Goal: Task Accomplishment & Management: Complete application form

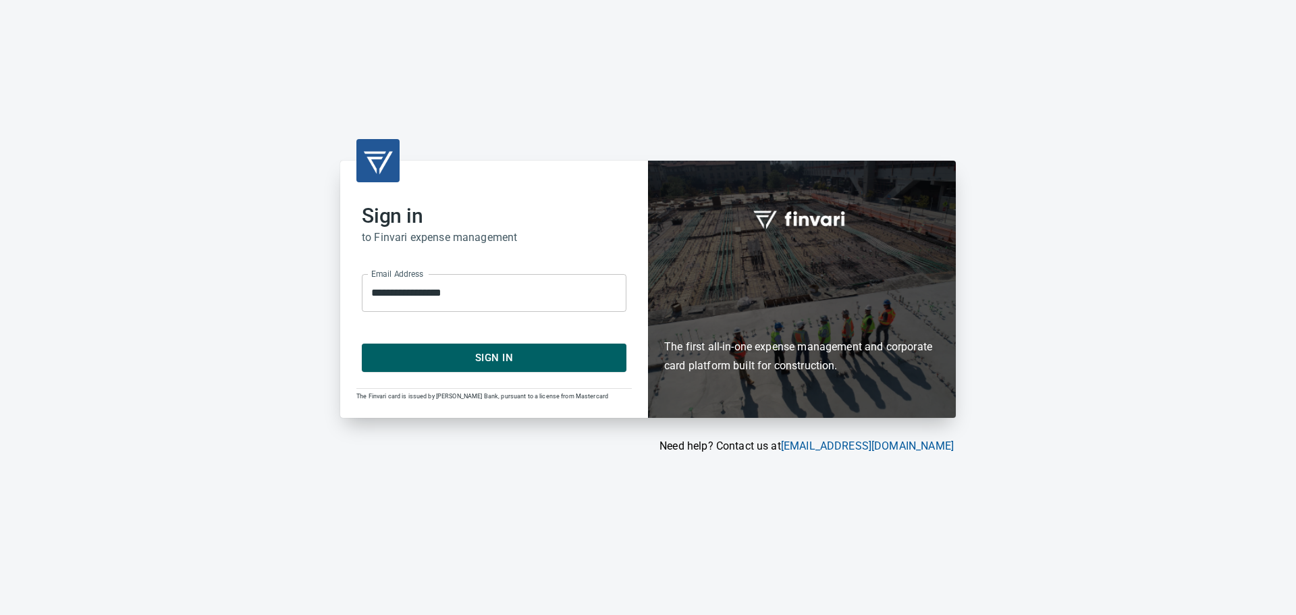
click at [437, 364] on span "Sign In" at bounding box center [494, 358] width 235 height 18
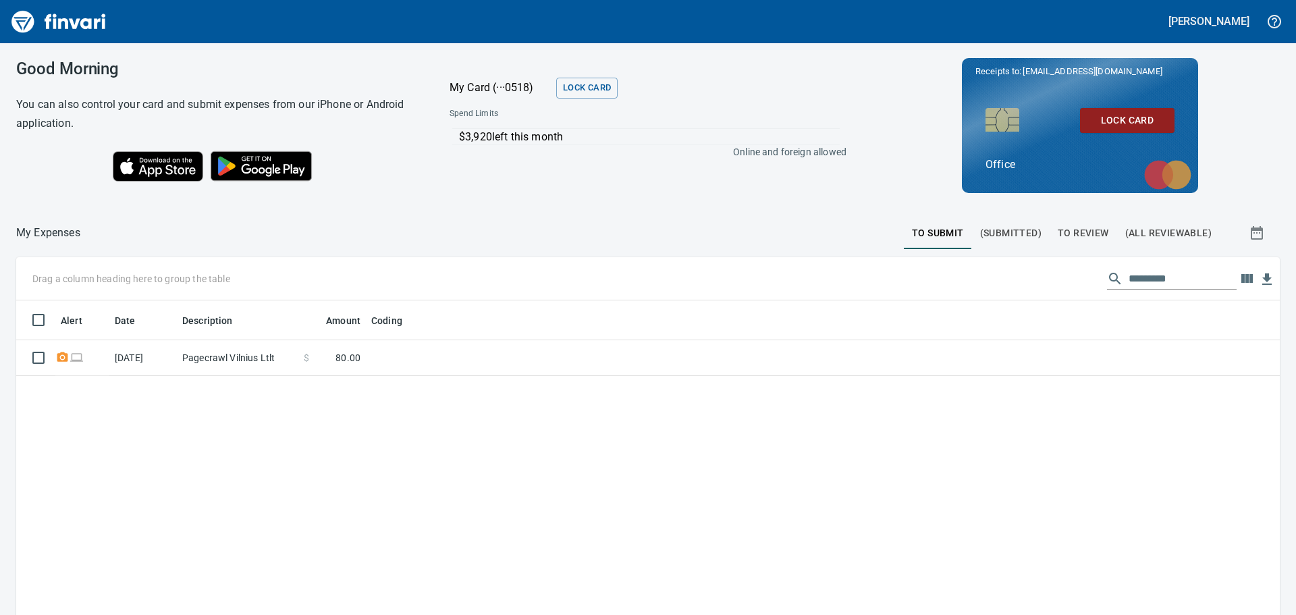
scroll to position [456, 1243]
click at [1013, 235] on span "(Submitted)" at bounding box center [1010, 233] width 61 height 17
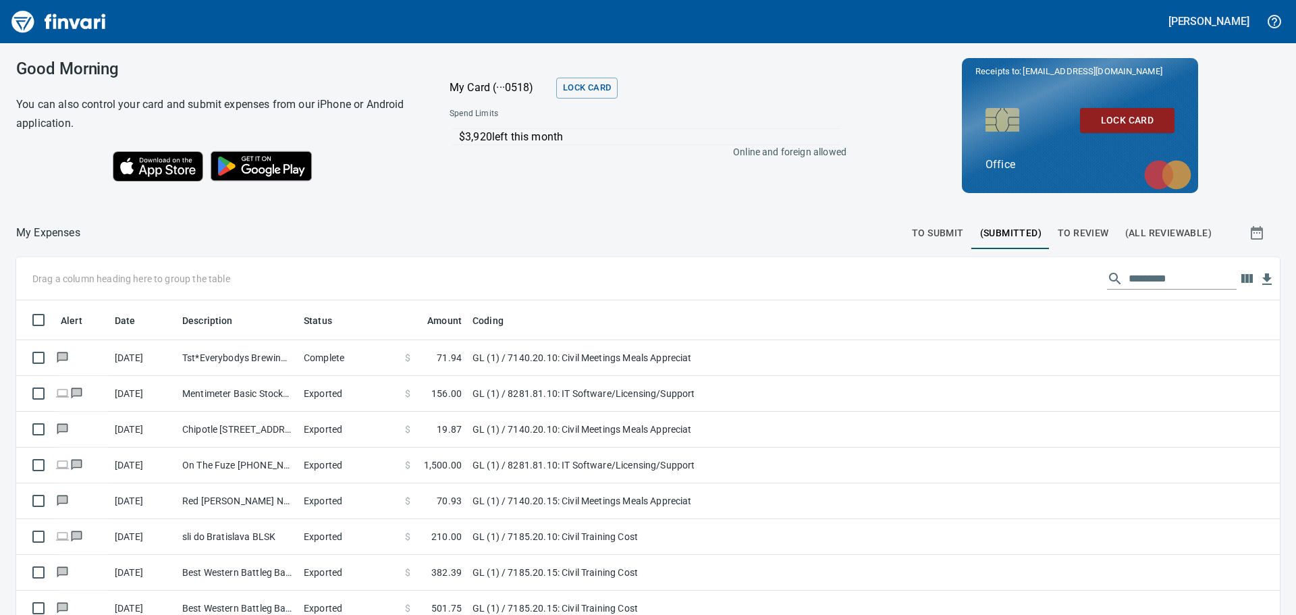
scroll to position [456, 1233]
click at [1141, 275] on input "text" at bounding box center [1182, 279] width 108 height 22
type input "****"
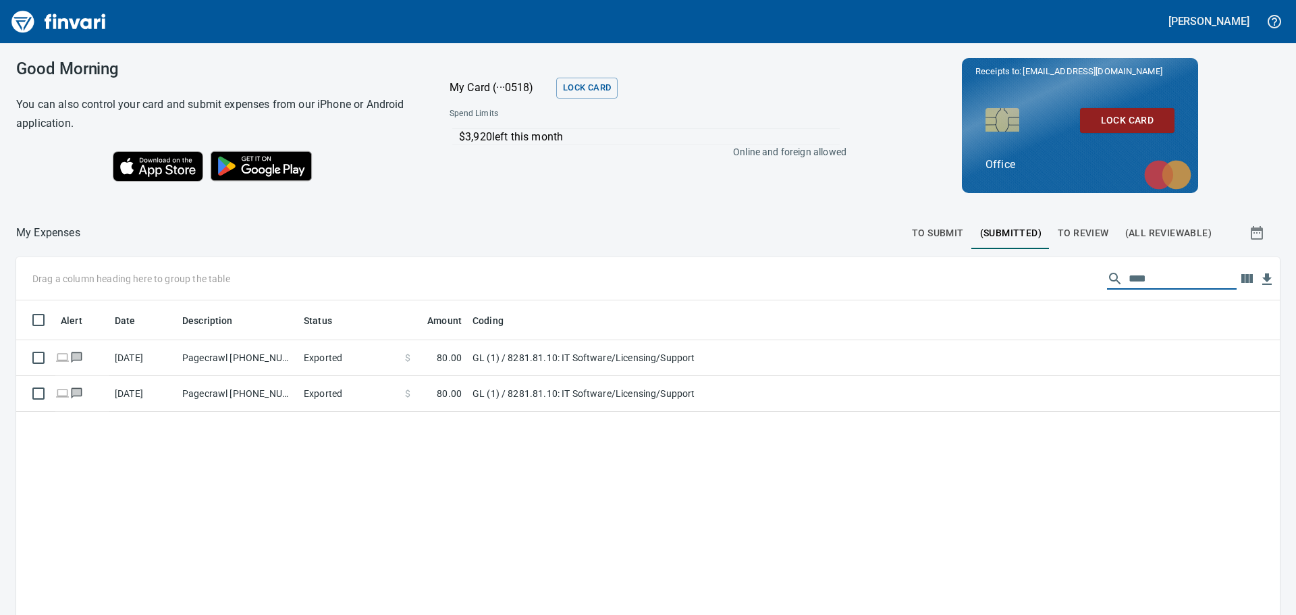
drag, startPoint x: 1144, startPoint y: 281, endPoint x: 1087, endPoint y: 281, distance: 57.4
click at [1107, 281] on div "****" at bounding box center [1172, 279] width 130 height 22
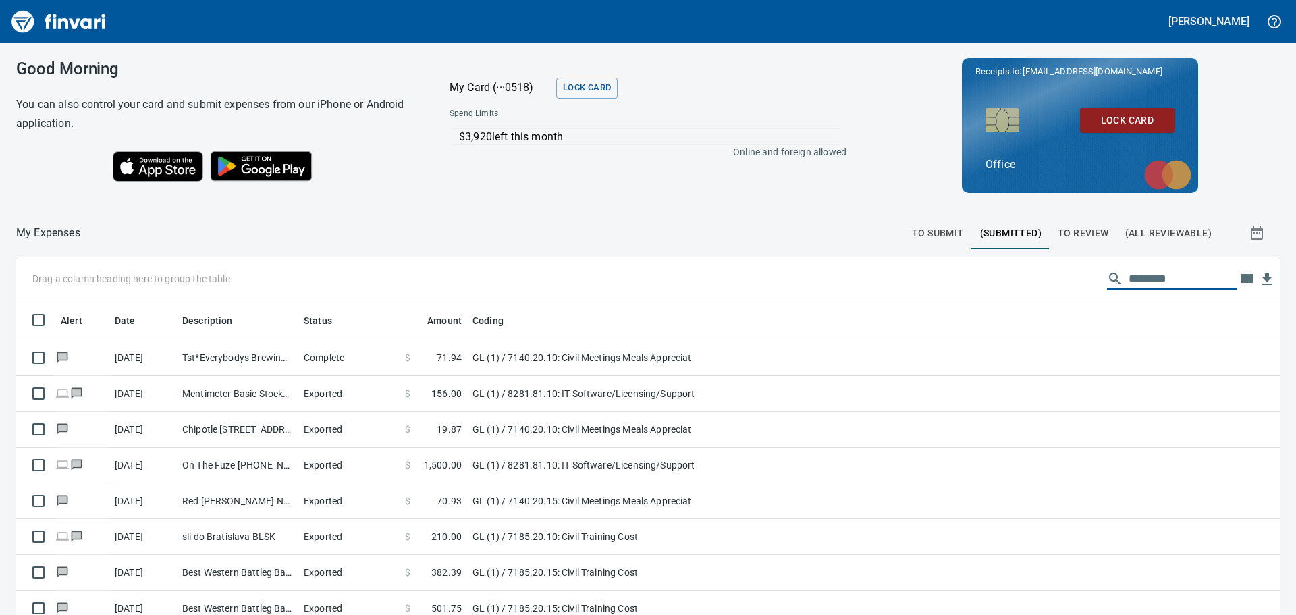
click at [912, 234] on span "To Submit" at bounding box center [938, 233] width 52 height 17
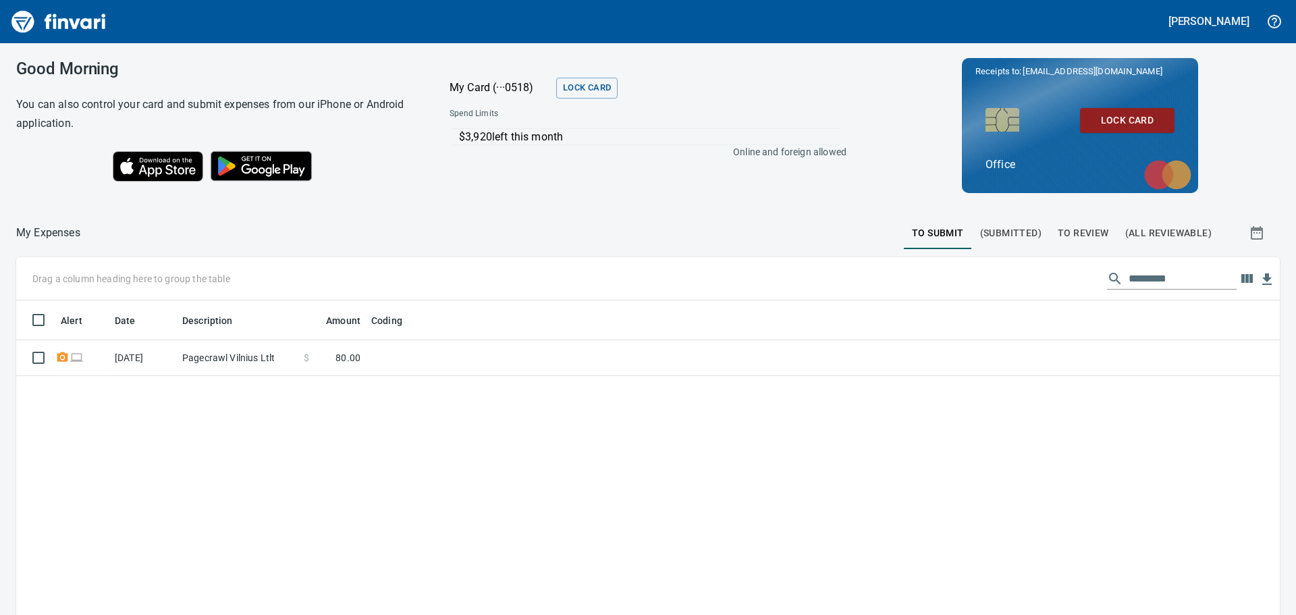
scroll to position [456, 1243]
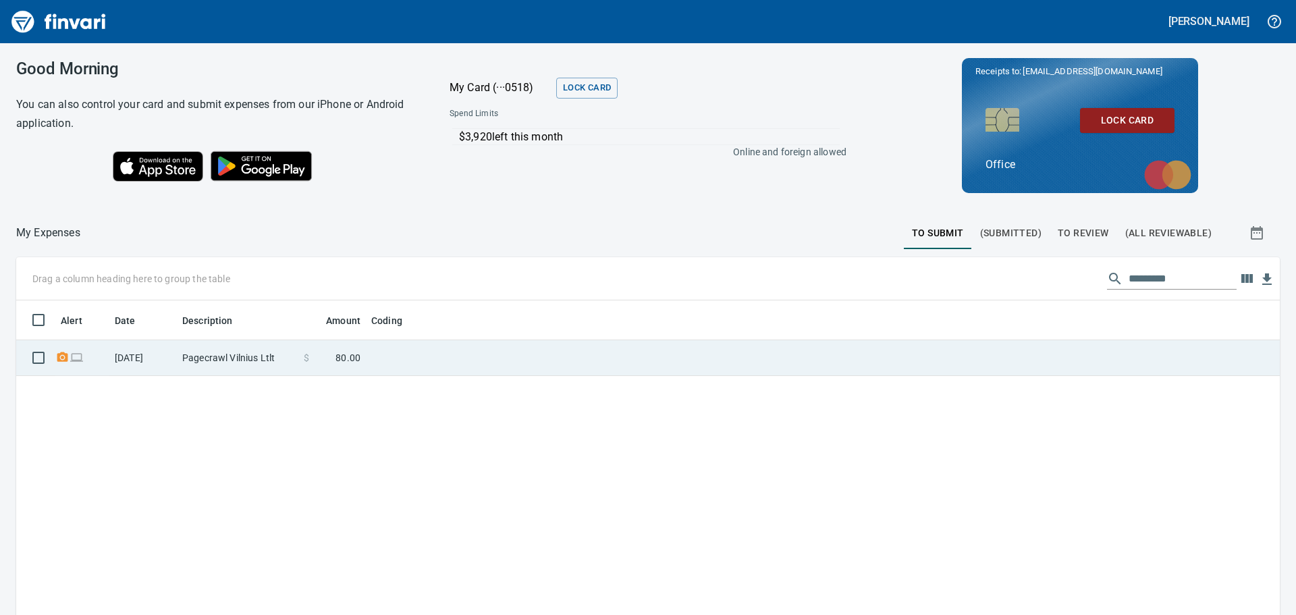
click at [222, 360] on td "Pagecrawl Vilnius Ltlt" at bounding box center [237, 358] width 121 height 36
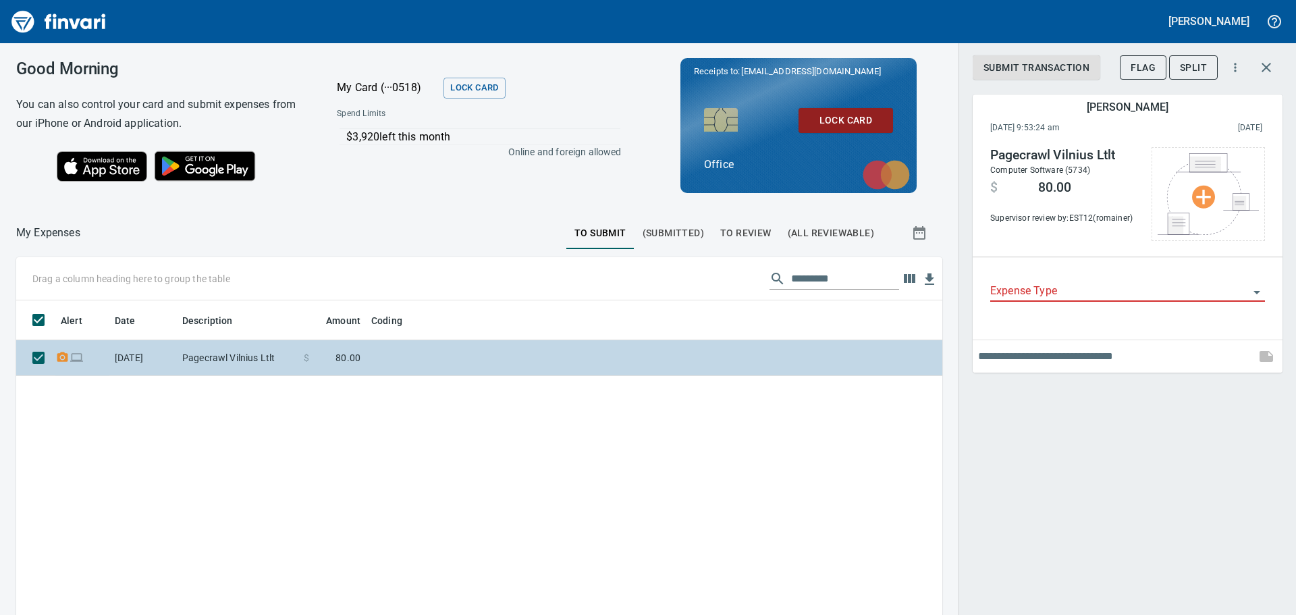
scroll to position [456, 906]
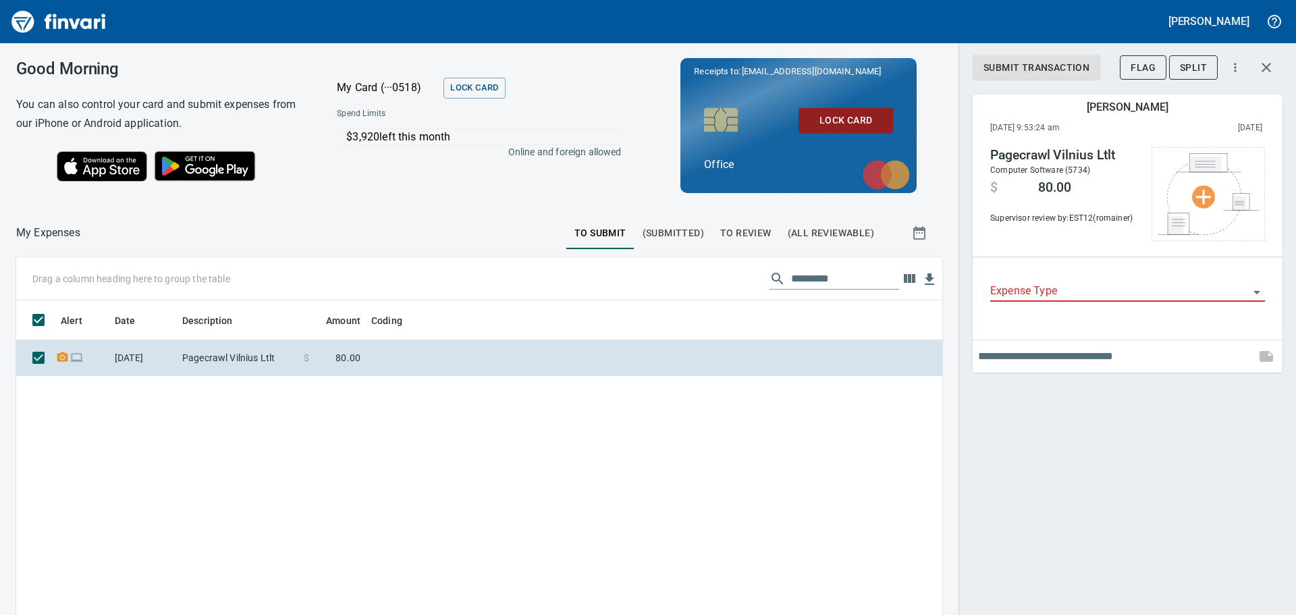
click at [1057, 293] on input "Expense Type" at bounding box center [1119, 291] width 258 height 19
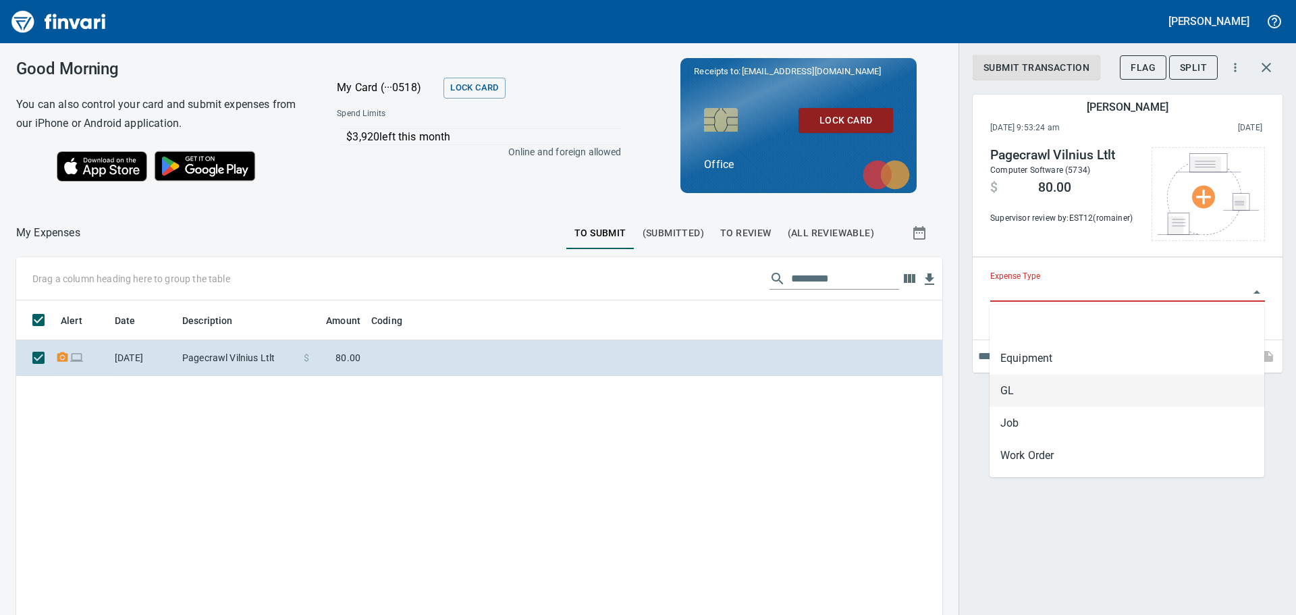
click at [1033, 381] on li "GL" at bounding box center [1126, 391] width 275 height 32
type input "**"
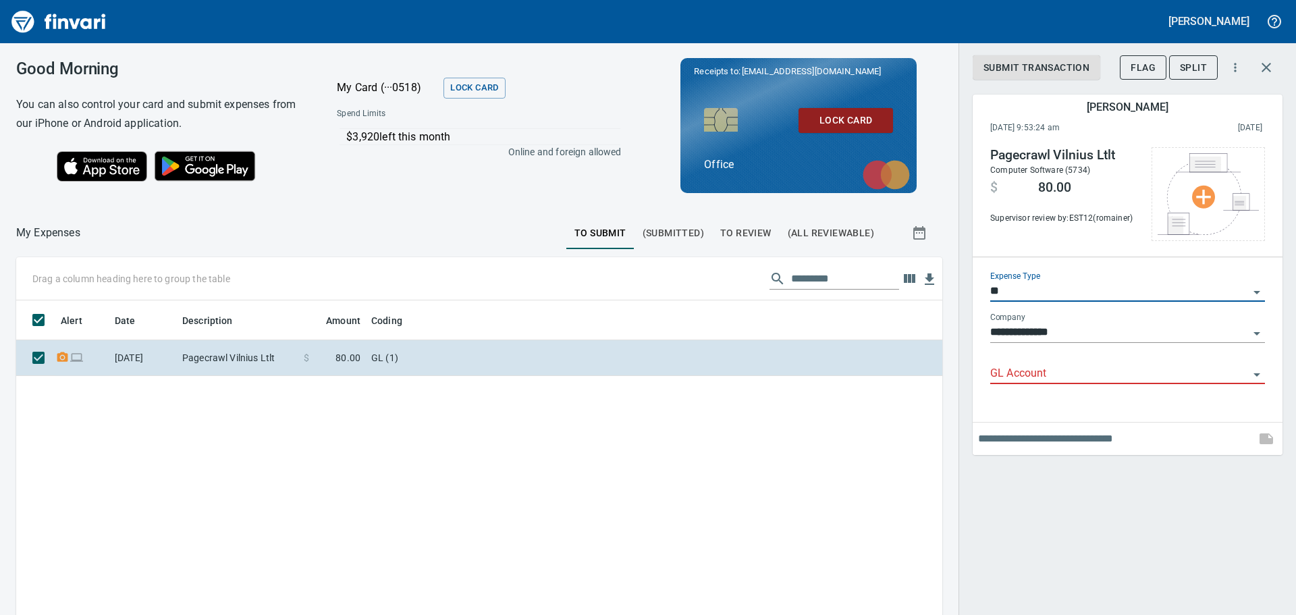
click at [1037, 366] on input "GL Account" at bounding box center [1119, 373] width 258 height 19
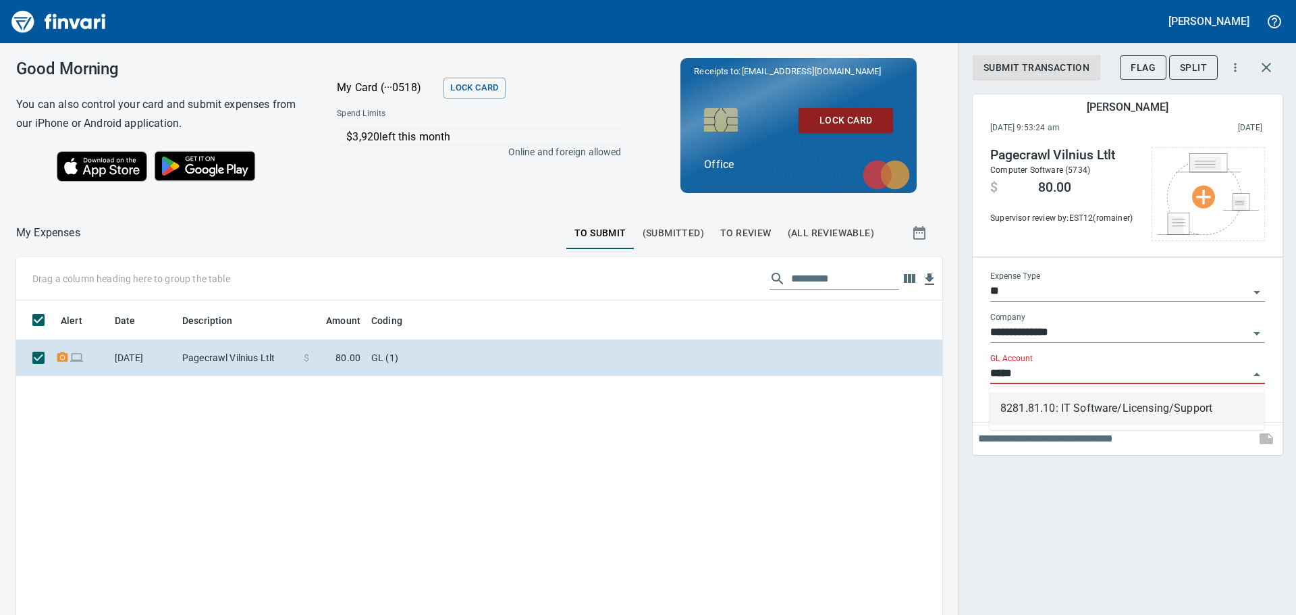
click at [1066, 402] on li "8281.81.10: IT Software/Licensing/Support" at bounding box center [1126, 408] width 275 height 32
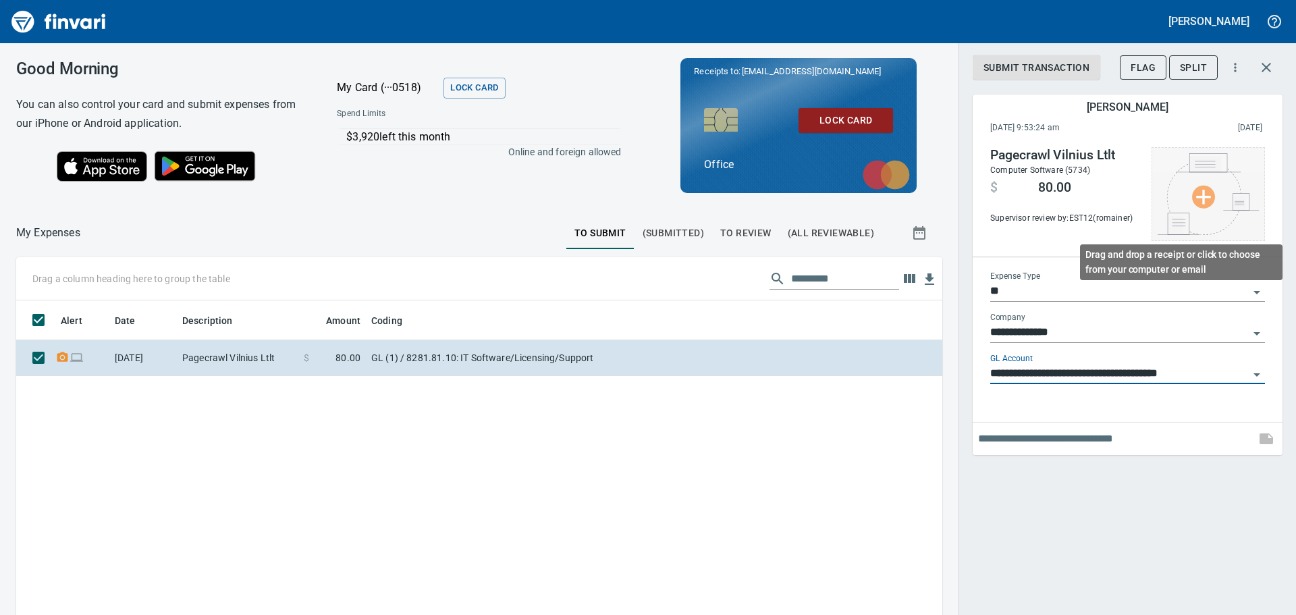
type input "**********"
click at [1206, 199] on img at bounding box center [1207, 194] width 101 height 82
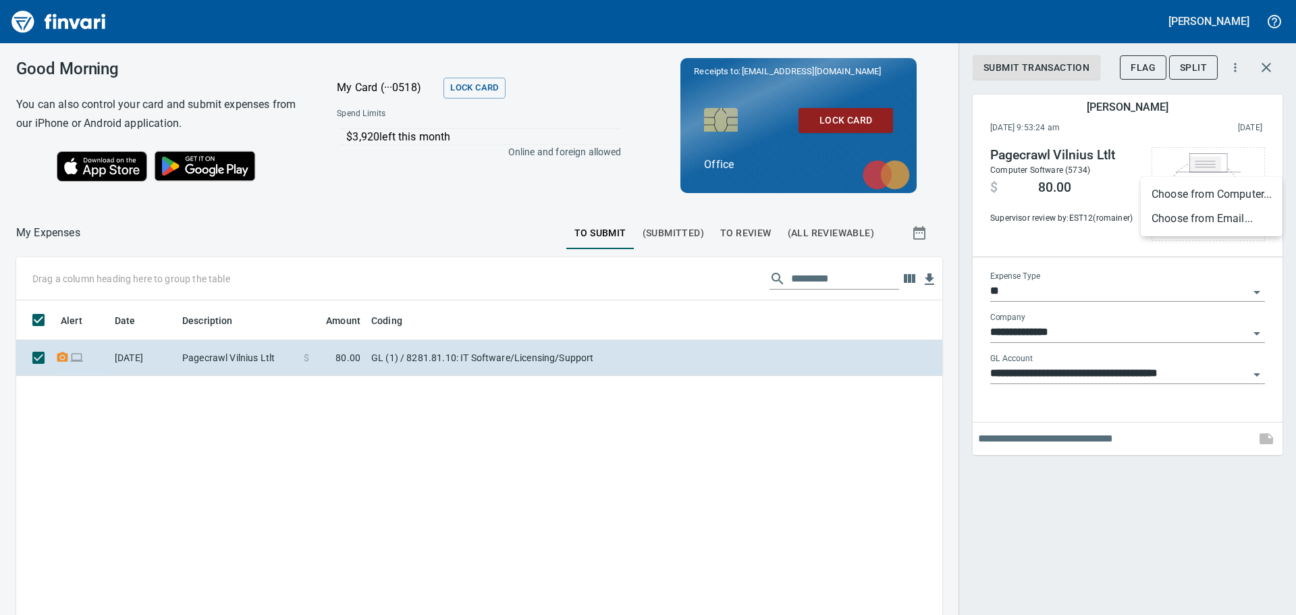
click at [1206, 197] on li "Choose from Computer..." at bounding box center [1211, 194] width 142 height 24
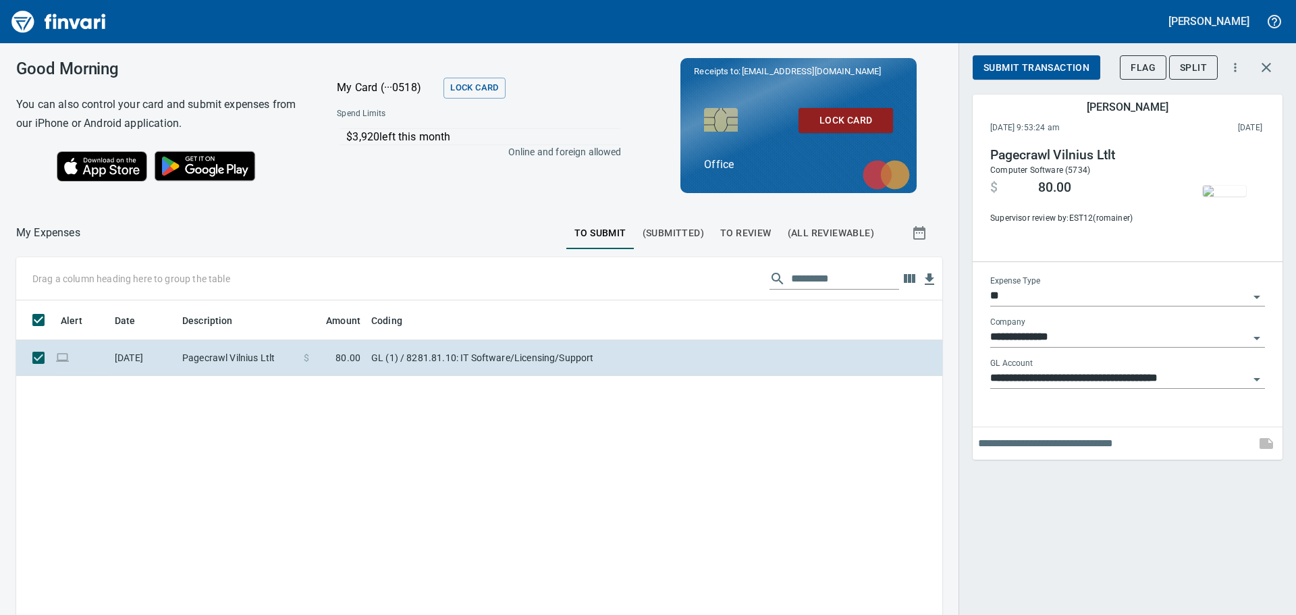
click at [1219, 196] on img "button" at bounding box center [1223, 191] width 43 height 11
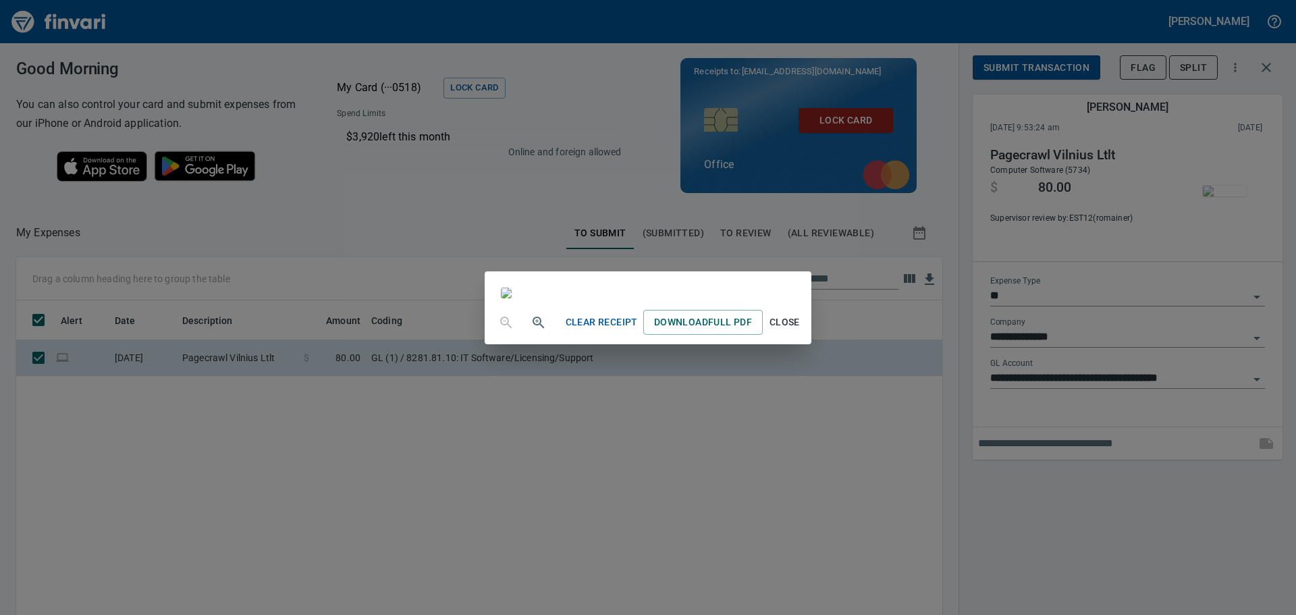
click at [1083, 545] on div "Clear Receipt Download Full PDF Close" at bounding box center [648, 307] width 1296 height 615
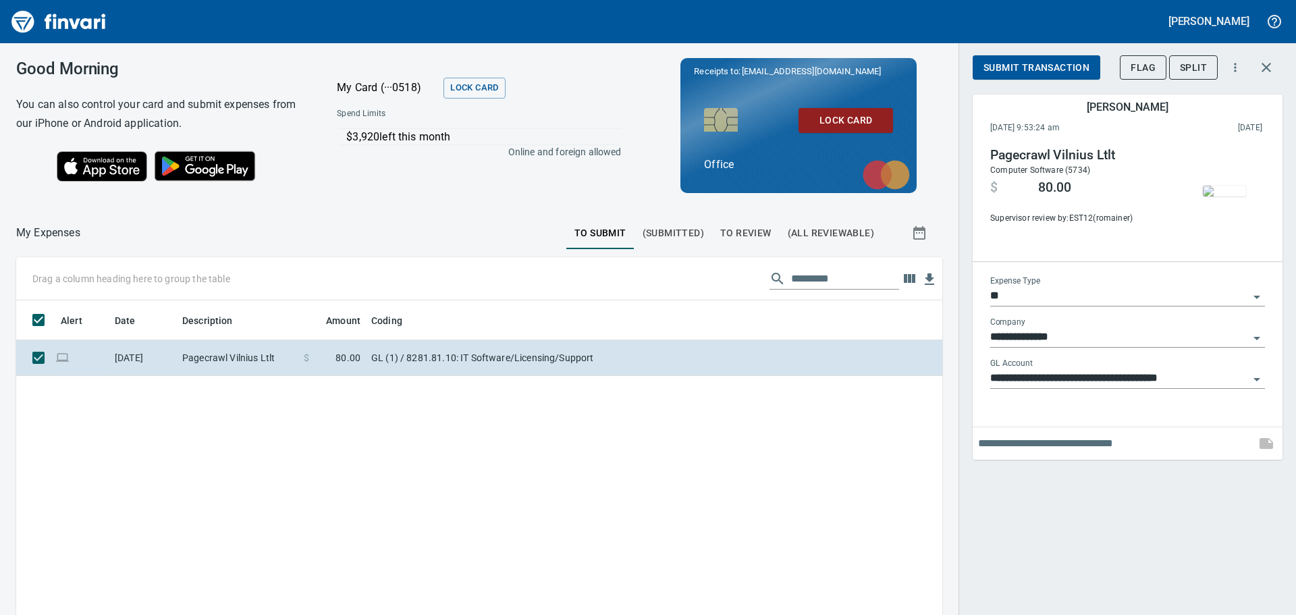
click at [1025, 69] on span "Submit Transaction" at bounding box center [1036, 67] width 106 height 17
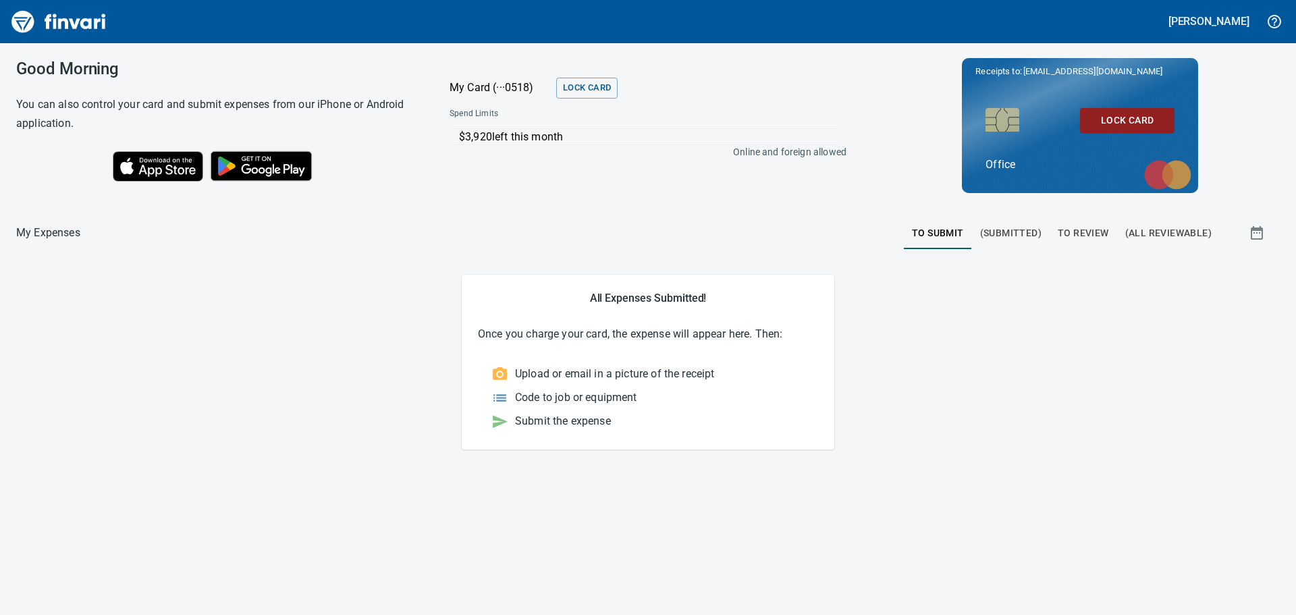
click at [987, 433] on main "All Expenses Submitted! Once you charge your card, the expense will appear here…" at bounding box center [647, 362] width 1263 height 174
